Goal: Task Accomplishment & Management: Manage account settings

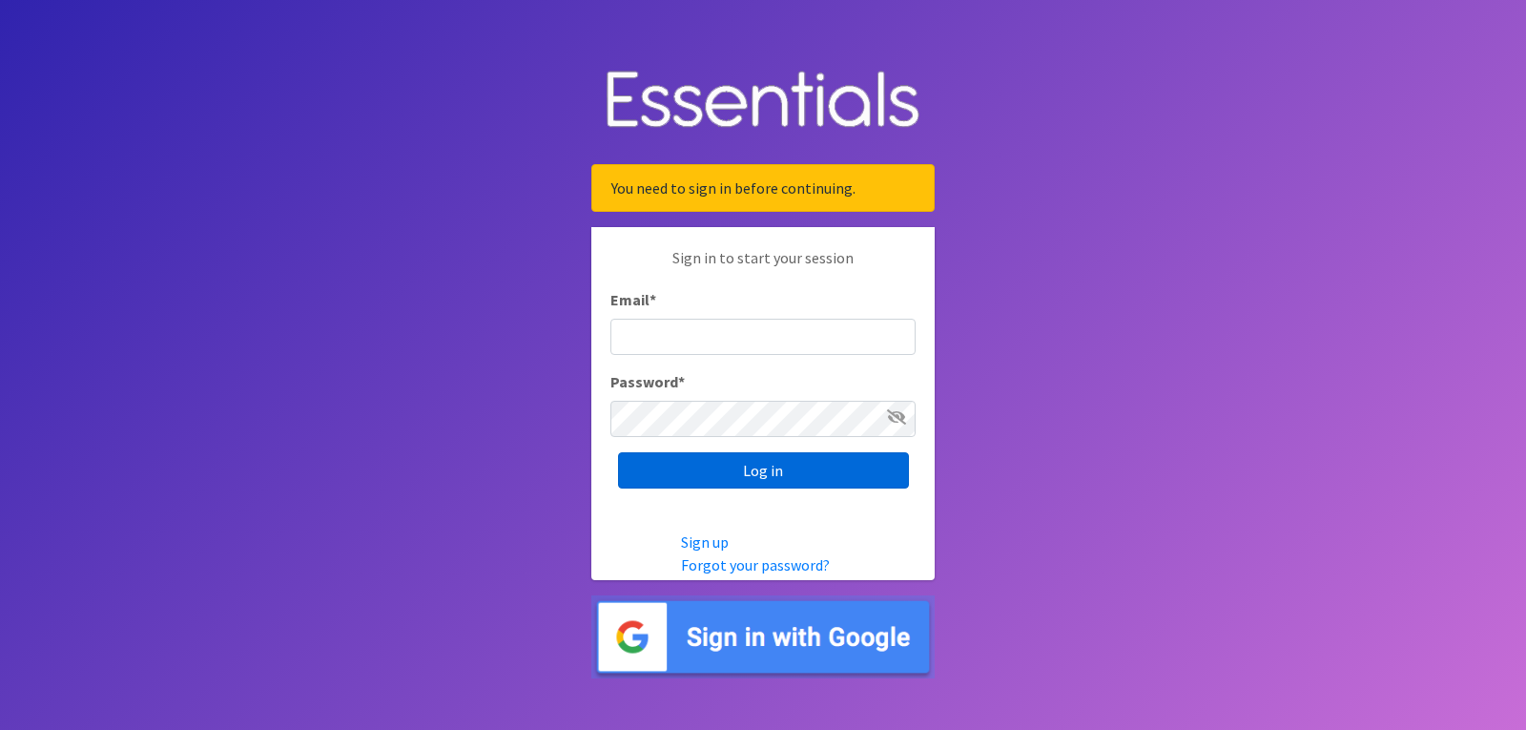
type input "[EMAIL_ADDRESS][DOMAIN_NAME]"
click at [646, 464] on input "Log in" at bounding box center [763, 470] width 291 height 36
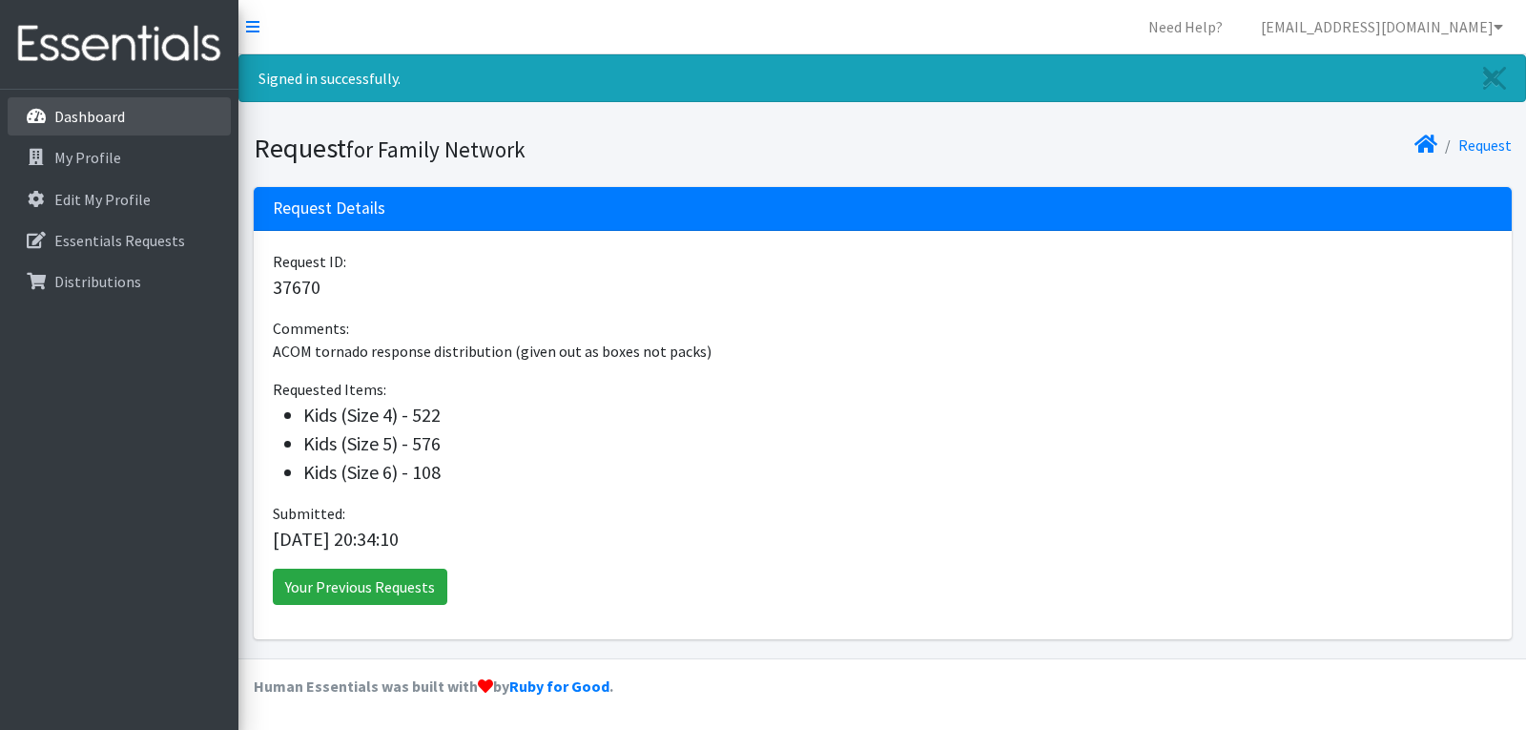
click at [53, 105] on link "Dashboard" at bounding box center [119, 116] width 223 height 38
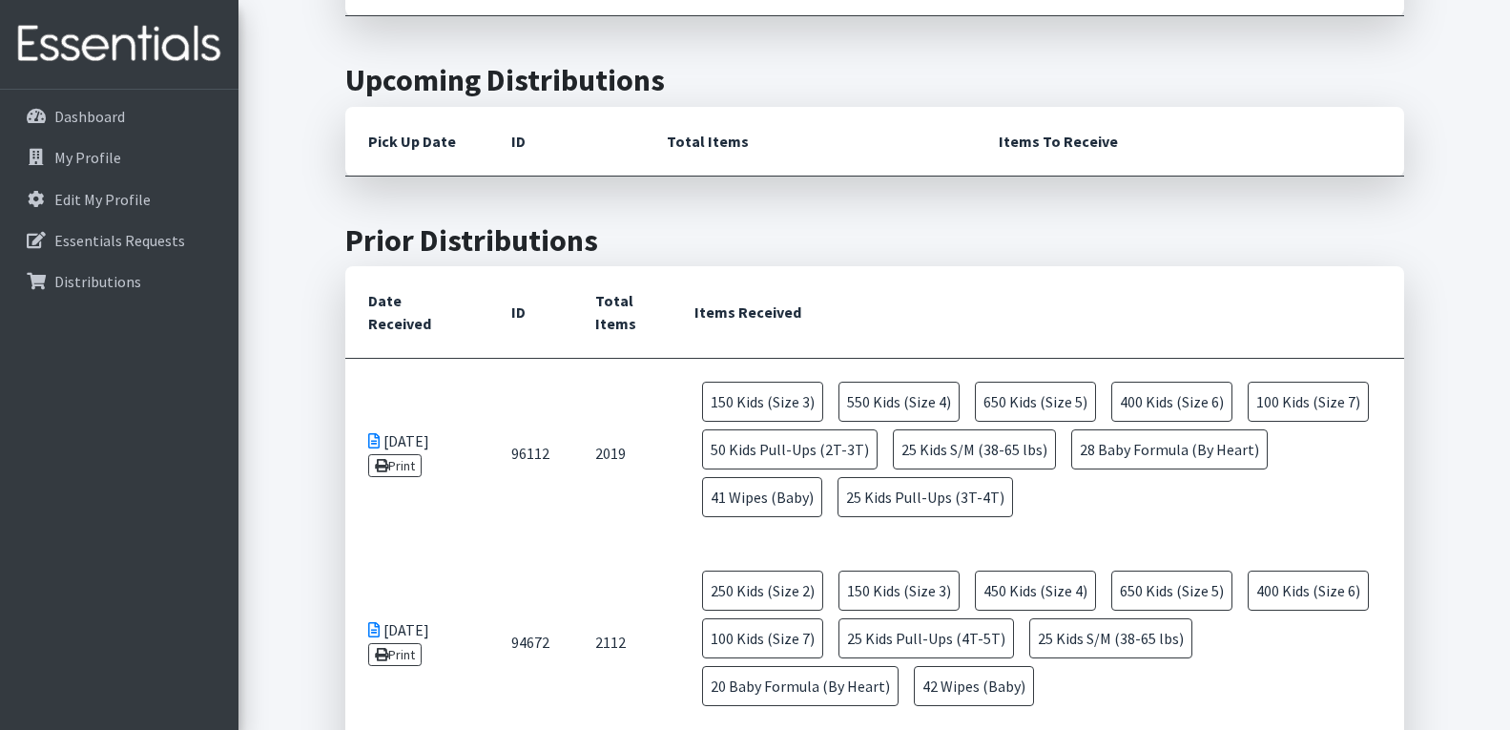
scroll to position [668, 0]
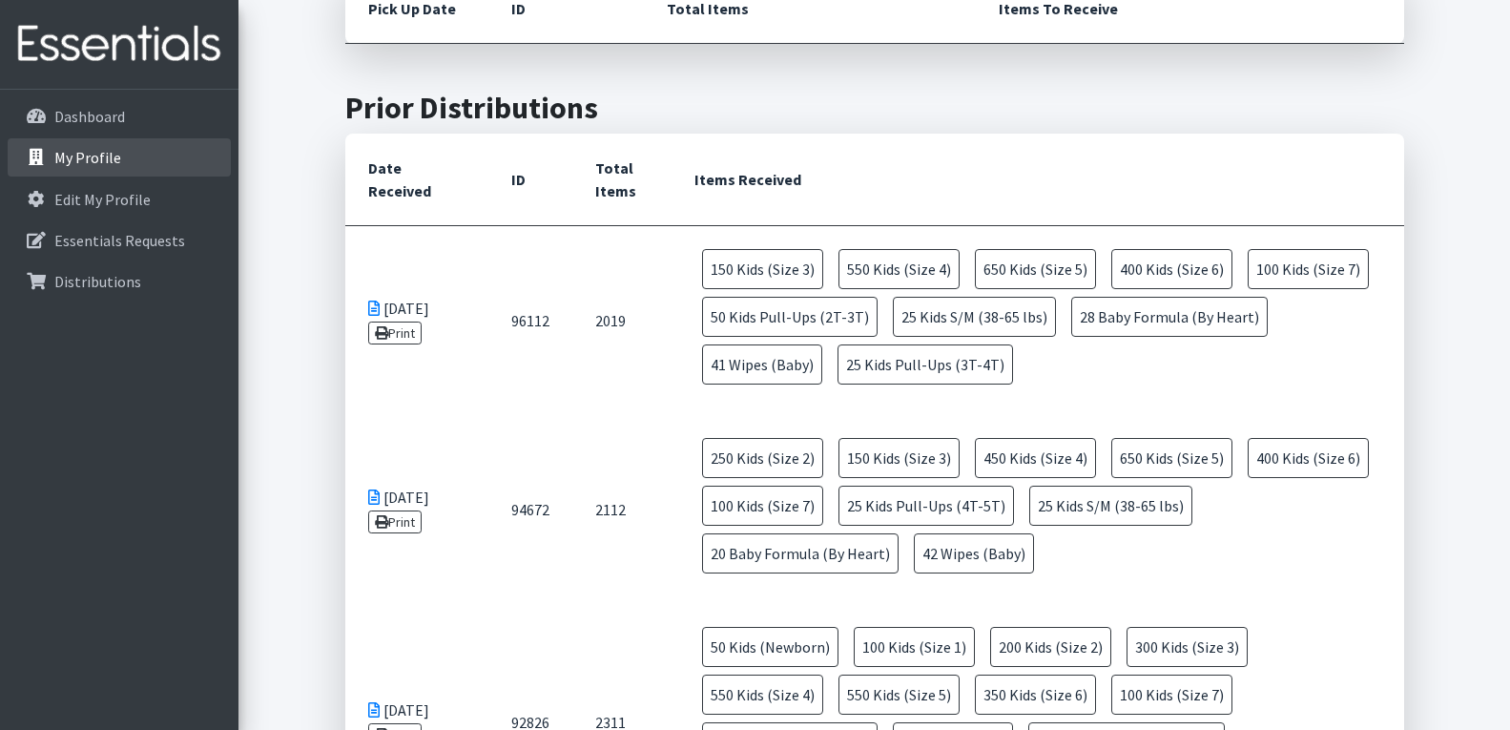
click at [115, 158] on p "My Profile" at bounding box center [87, 157] width 67 height 19
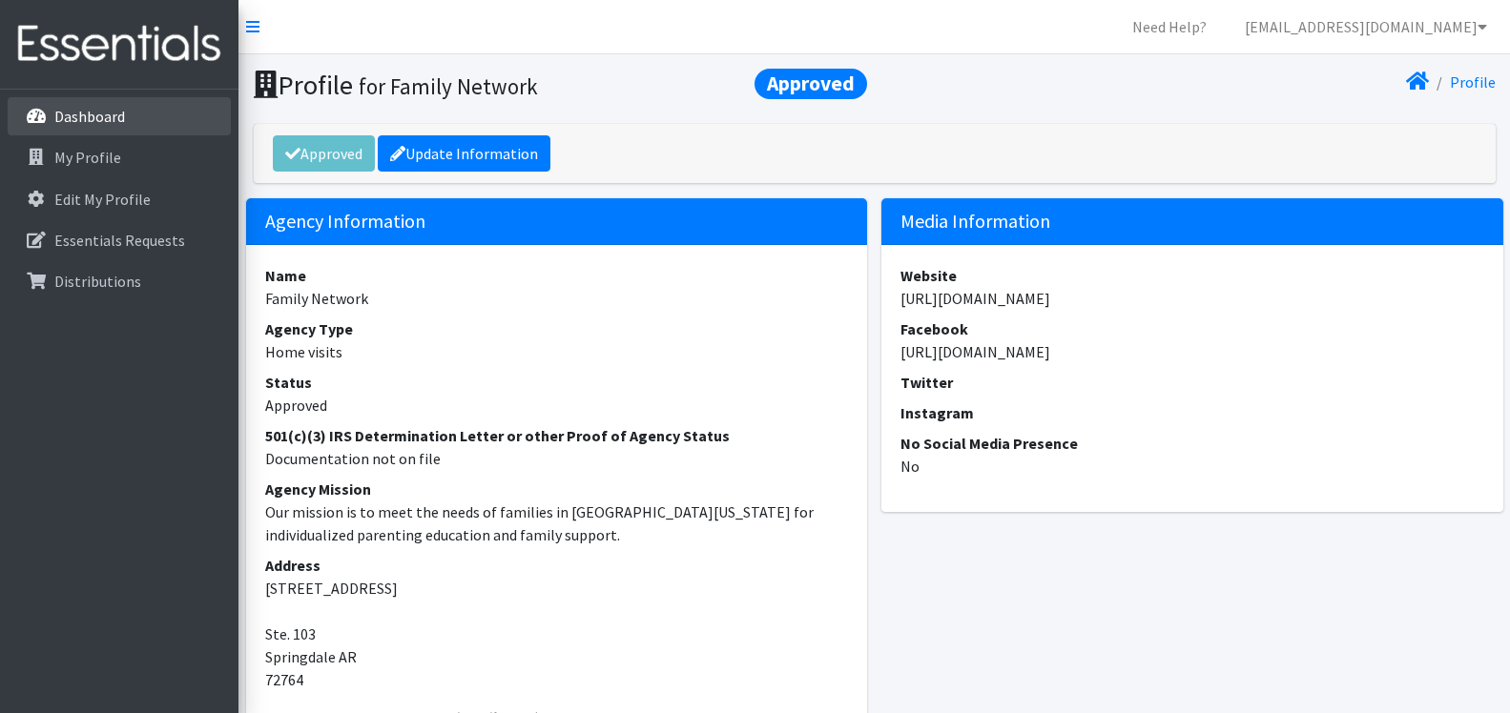
click at [70, 129] on link "Dashboard" at bounding box center [119, 116] width 223 height 38
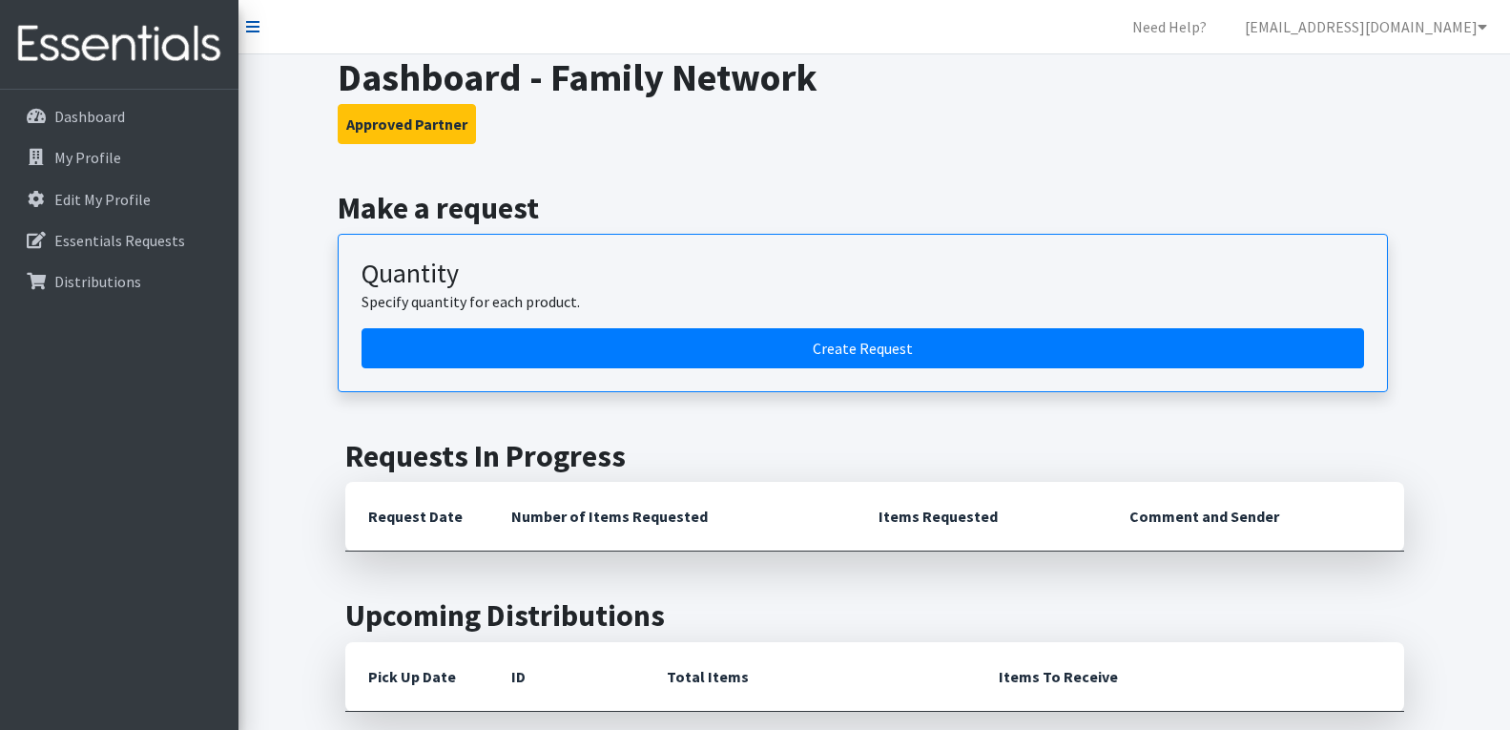
click at [255, 33] on icon at bounding box center [252, 26] width 13 height 15
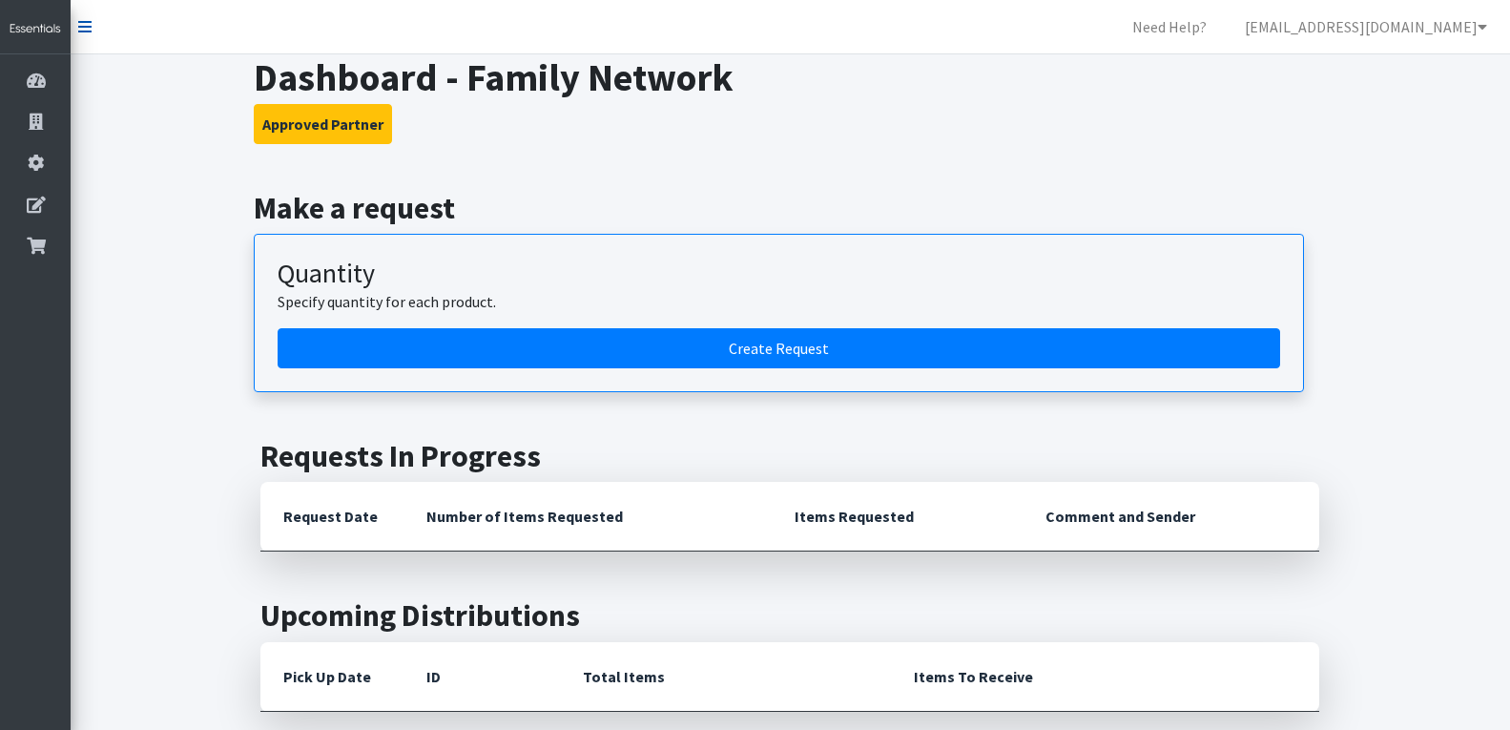
click at [78, 28] on icon at bounding box center [84, 26] width 13 height 15
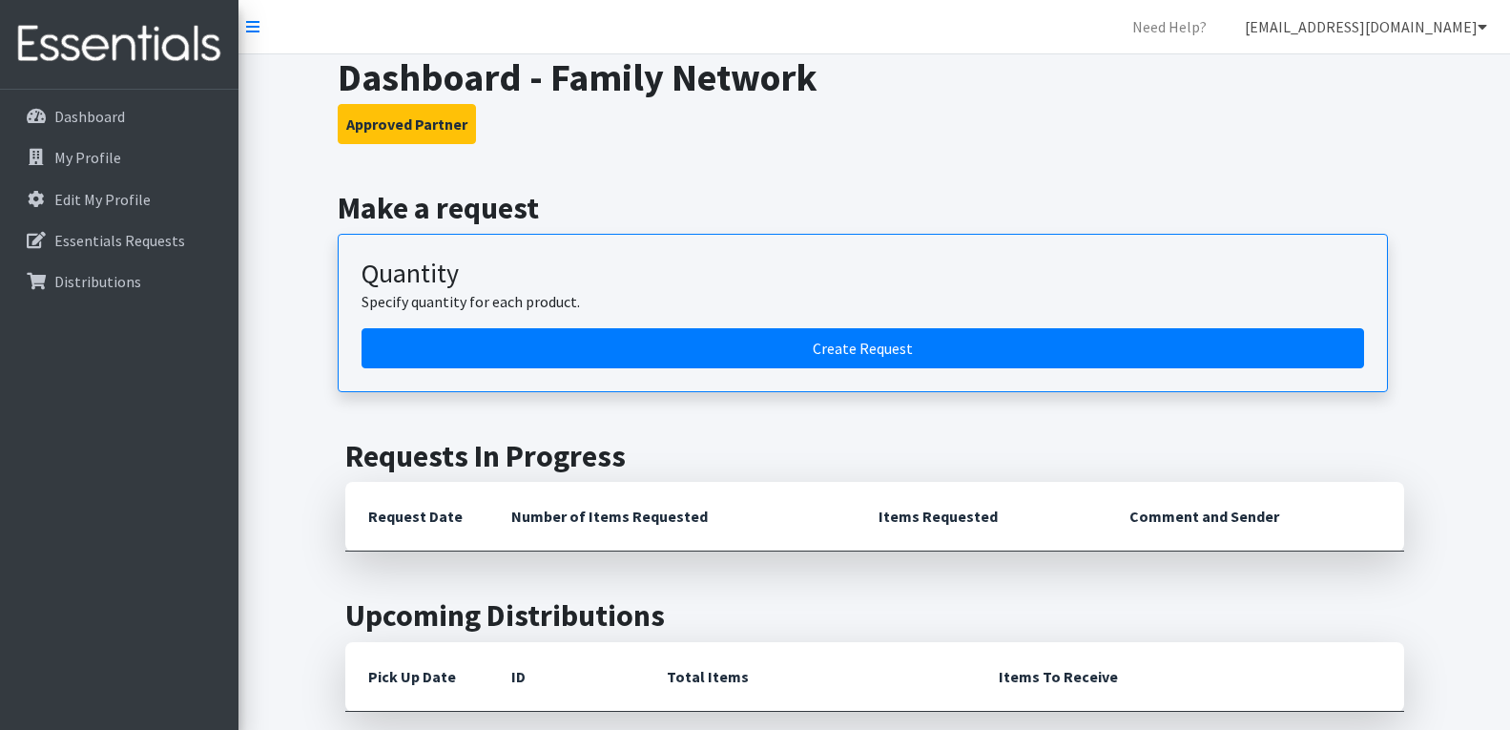
click at [1417, 30] on link "[EMAIL_ADDRESS][DOMAIN_NAME]" at bounding box center [1365, 27] width 273 height 38
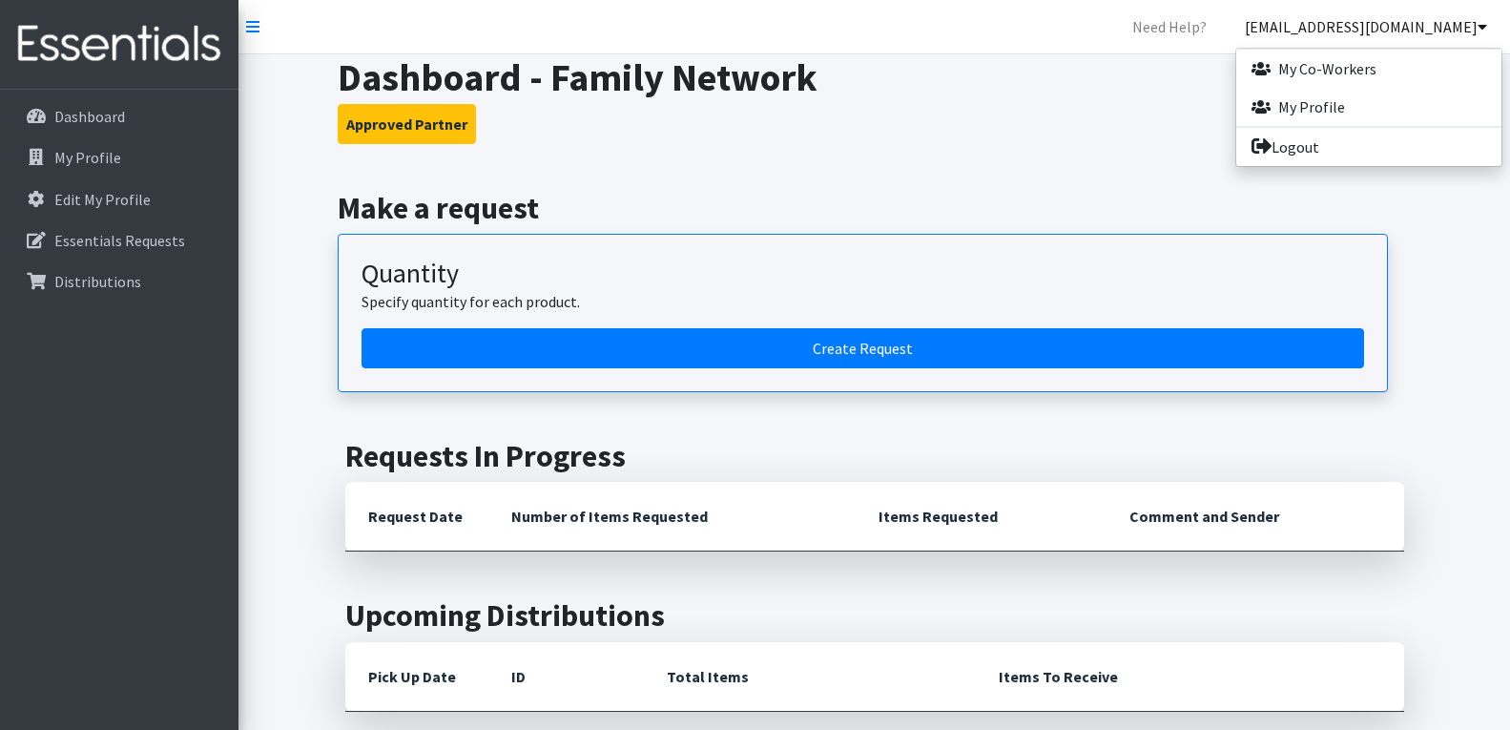
click at [1399, 32] on link "[EMAIL_ADDRESS][DOMAIN_NAME]" at bounding box center [1365, 27] width 273 height 38
